Goal: Transaction & Acquisition: Purchase product/service

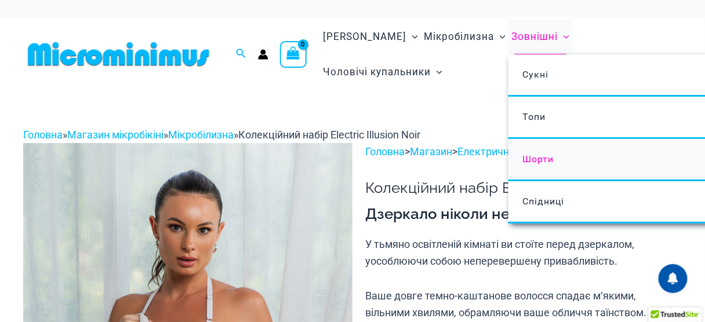
click at [523, 163] on font "Шорти" at bounding box center [538, 159] width 31 height 11
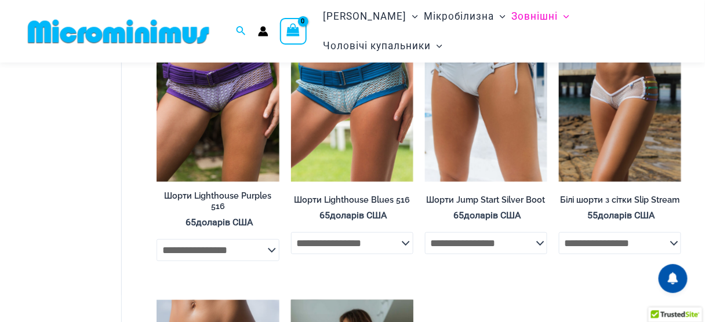
scroll to position [93, 0]
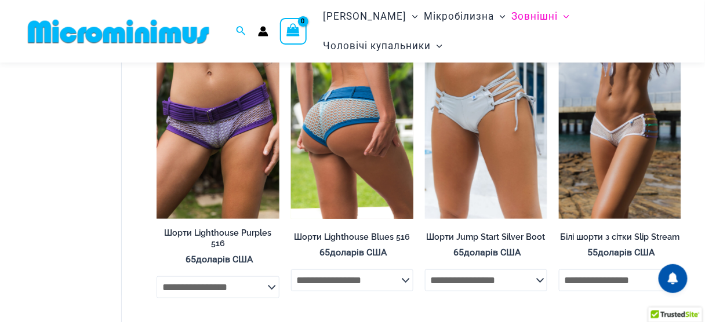
click at [355, 138] on img at bounding box center [352, 127] width 122 height 184
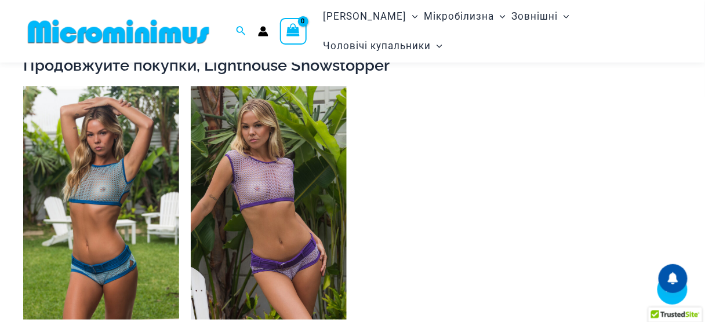
scroll to position [1106, 0]
